Goal: Task Accomplishment & Management: Manage account settings

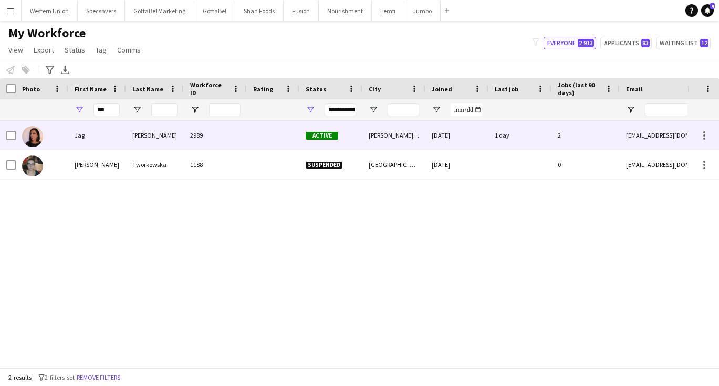
click at [170, 133] on div "[PERSON_NAME]" at bounding box center [155, 135] width 58 height 29
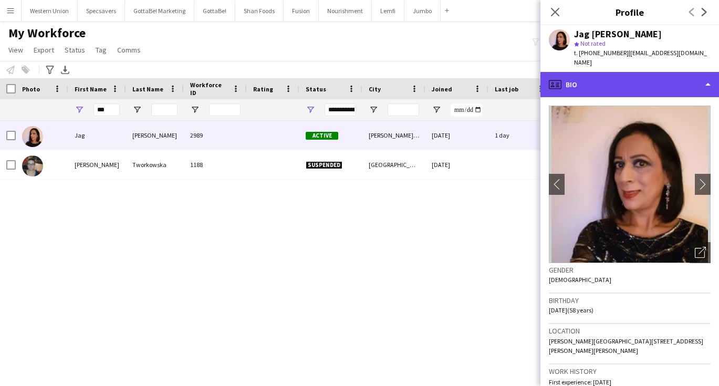
click at [643, 72] on div "profile Bio" at bounding box center [629, 84] width 179 height 25
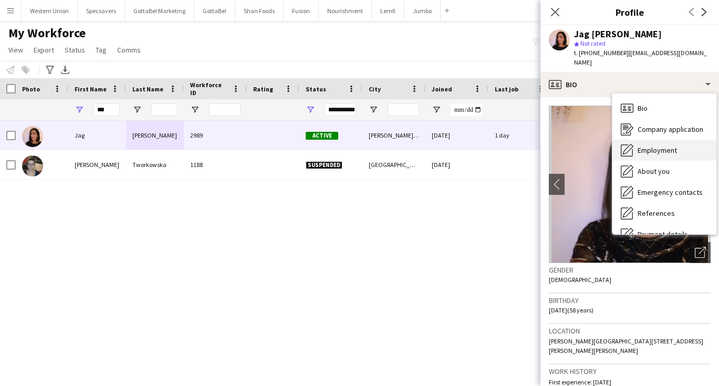
click at [665, 145] on span "Employment" at bounding box center [657, 149] width 39 height 9
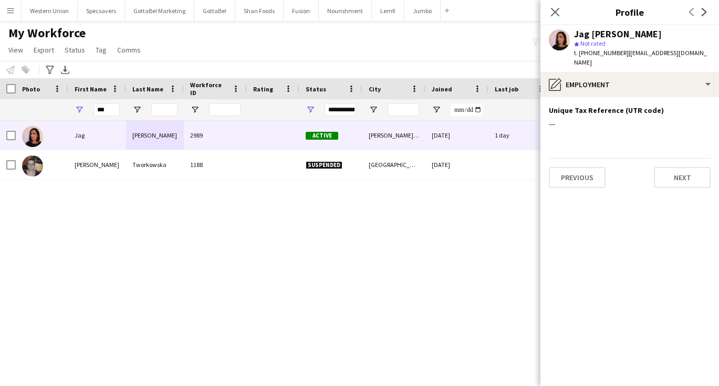
click at [342, 54] on div "My Workforce View Views Default view New view Update view Delete view Edit name…" at bounding box center [359, 43] width 719 height 36
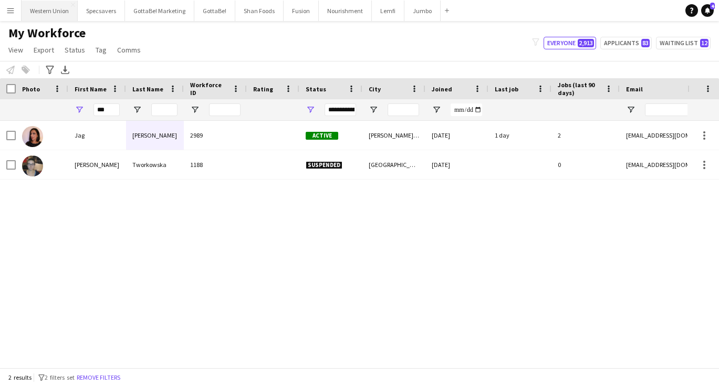
click at [45, 11] on button "Western Union Close" at bounding box center [50, 11] width 56 height 20
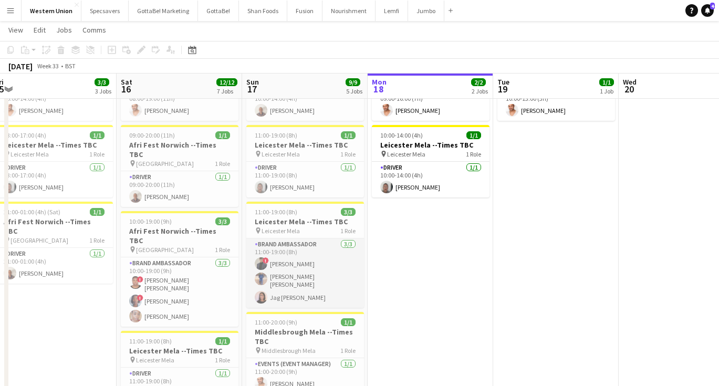
scroll to position [90, 0]
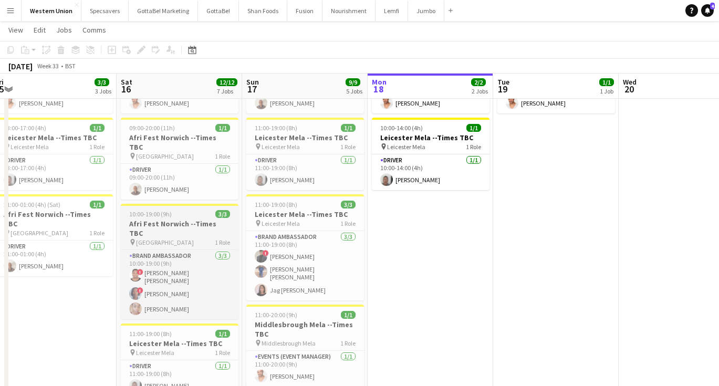
click at [141, 219] on h3 "Afri Fest Norwich --Times TBC" at bounding box center [180, 228] width 118 height 19
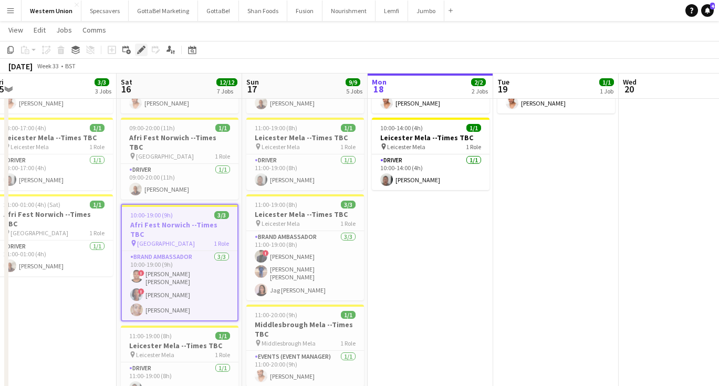
click at [141, 48] on icon "Edit" at bounding box center [141, 50] width 8 height 8
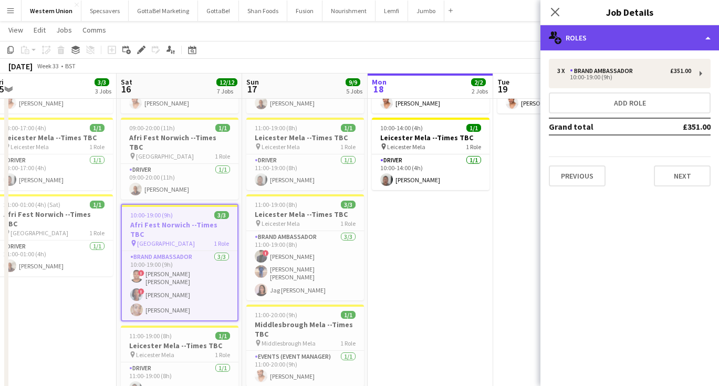
click at [621, 37] on div "multiple-users-add Roles" at bounding box center [629, 37] width 179 height 25
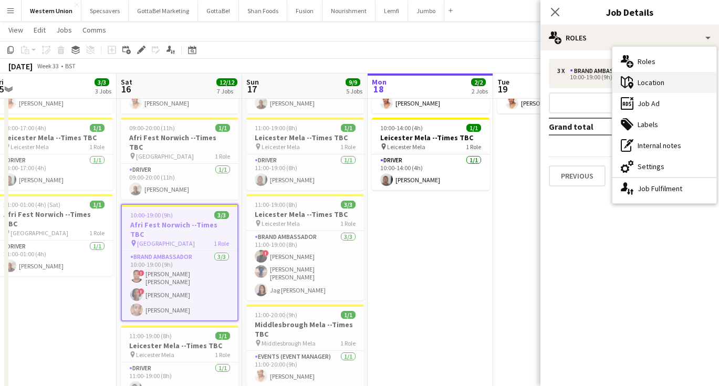
click at [640, 85] on div "maps-pin-1 Location" at bounding box center [664, 82] width 104 height 21
